Goal: Task Accomplishment & Management: Use online tool/utility

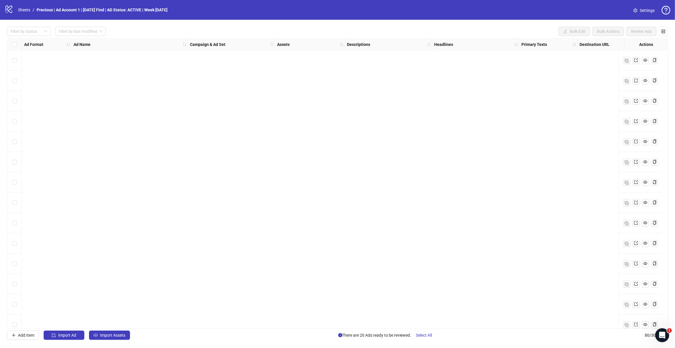
scroll to position [1098, 0]
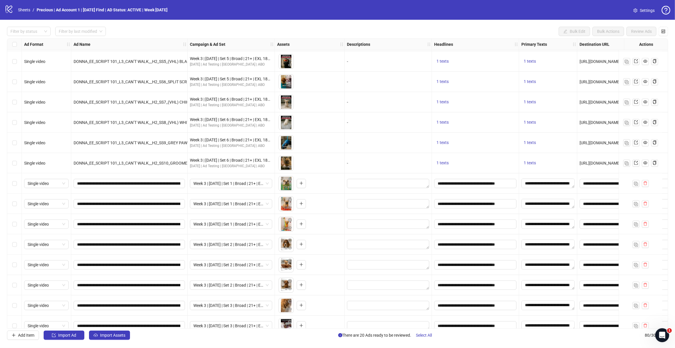
click at [17, 184] on div "Select row 61" at bounding box center [14, 184] width 15 height 20
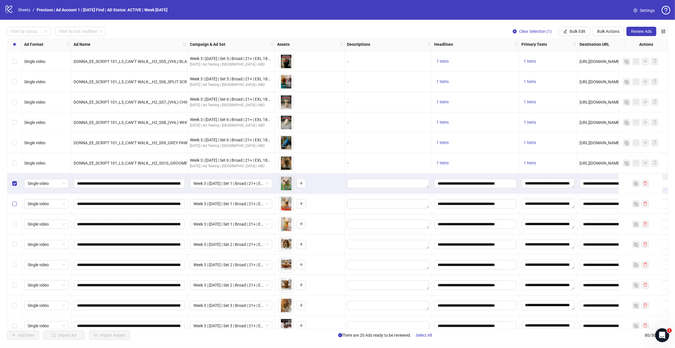
click at [14, 202] on label "Select row 62" at bounding box center [14, 204] width 5 height 6
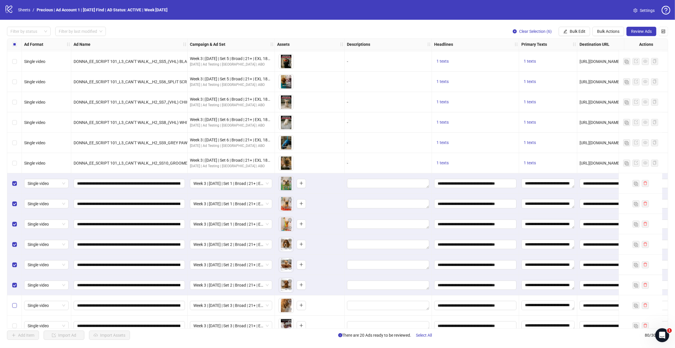
click at [13, 303] on label "Select row 67" at bounding box center [14, 306] width 5 height 6
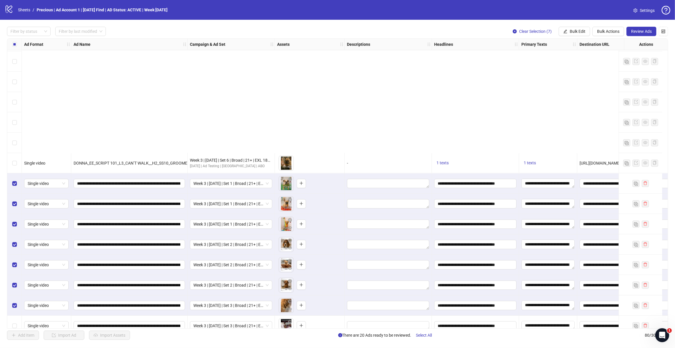
scroll to position [1244, 0]
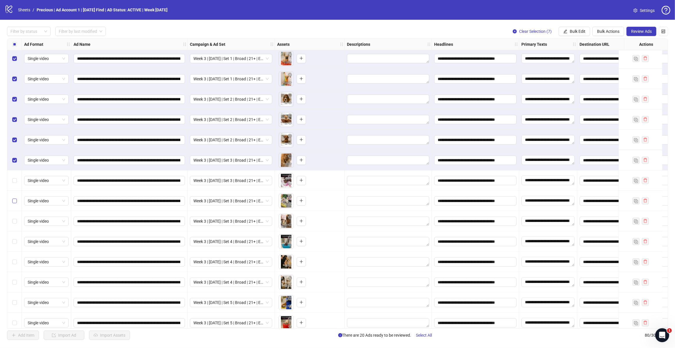
click at [17, 183] on div "Select row 68" at bounding box center [14, 181] width 15 height 20
click at [14, 204] on label "Select row 69" at bounding box center [14, 201] width 5 height 6
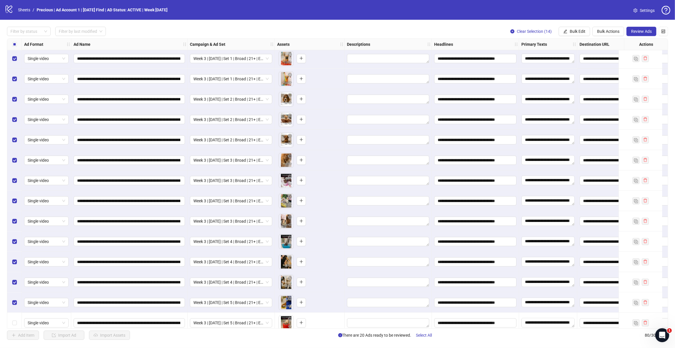
scroll to position [1280, 0]
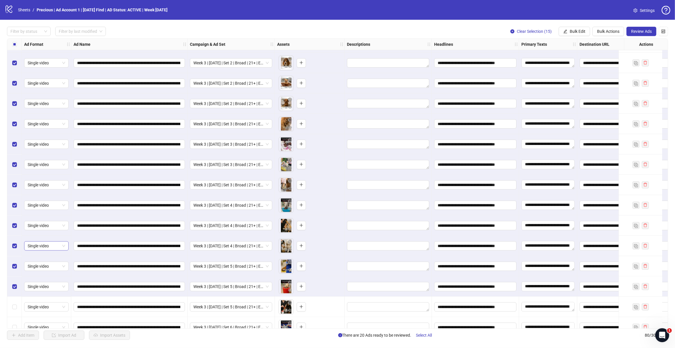
click at [15, 305] on label "Select row 76" at bounding box center [14, 307] width 5 height 6
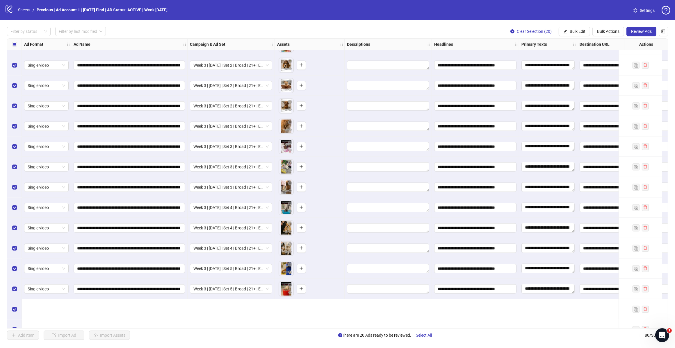
scroll to position [1207, 0]
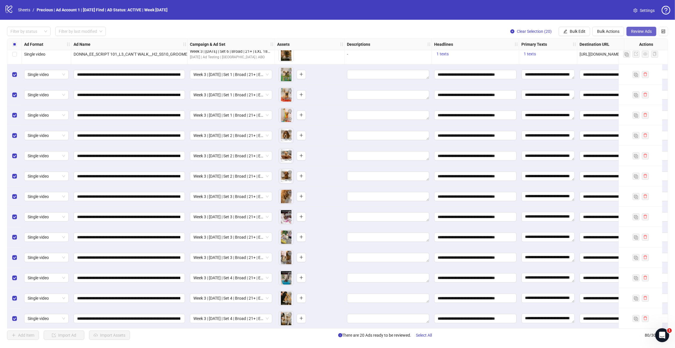
click at [639, 30] on span "Review Ads" at bounding box center [641, 31] width 21 height 5
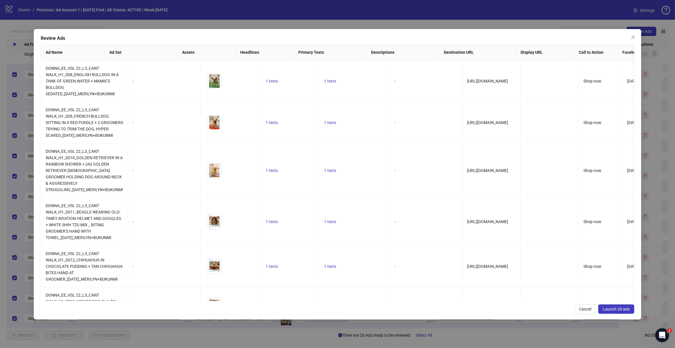
click at [609, 311] on span "Launch 20 ads" at bounding box center [616, 309] width 27 height 5
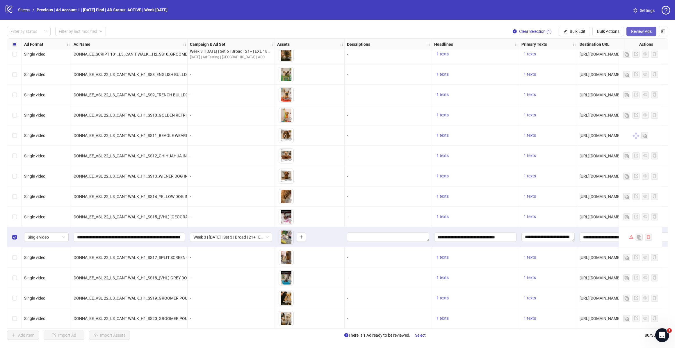
click at [636, 29] on span "Review Ads" at bounding box center [641, 31] width 21 height 5
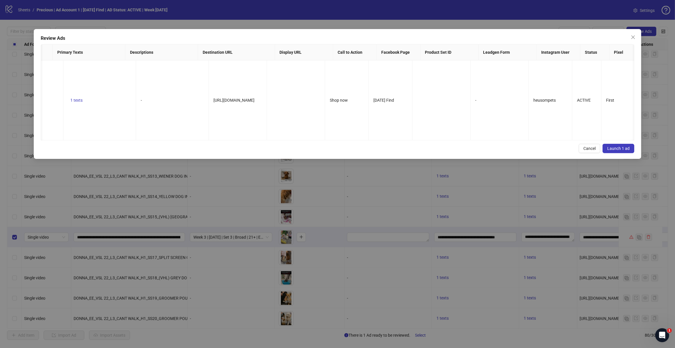
scroll to position [0, 0]
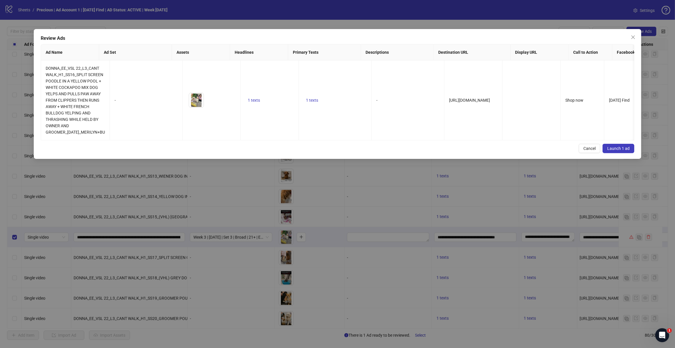
click at [613, 151] on span "Launch 1 ad" at bounding box center [618, 148] width 22 height 5
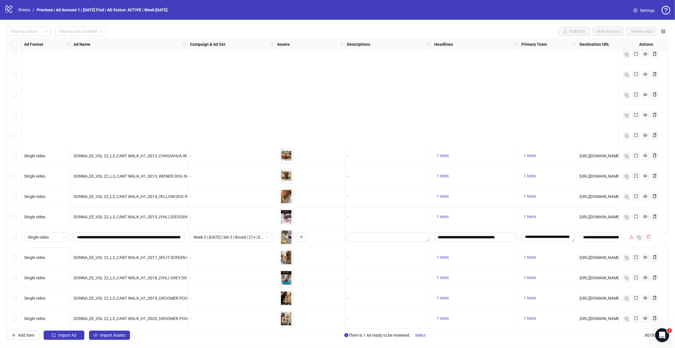
scroll to position [1353, 0]
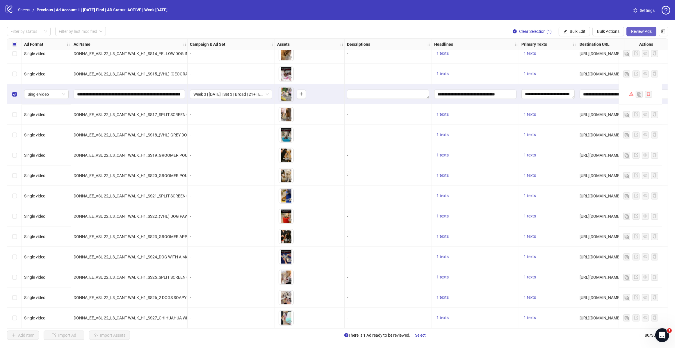
click at [639, 30] on span "Review Ads" at bounding box center [641, 31] width 21 height 5
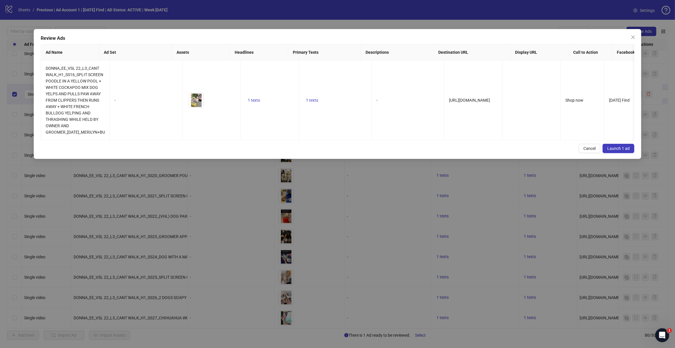
click at [620, 151] on span "Launch 1 ad" at bounding box center [618, 148] width 22 height 5
